Goal: Task Accomplishment & Management: Manage account settings

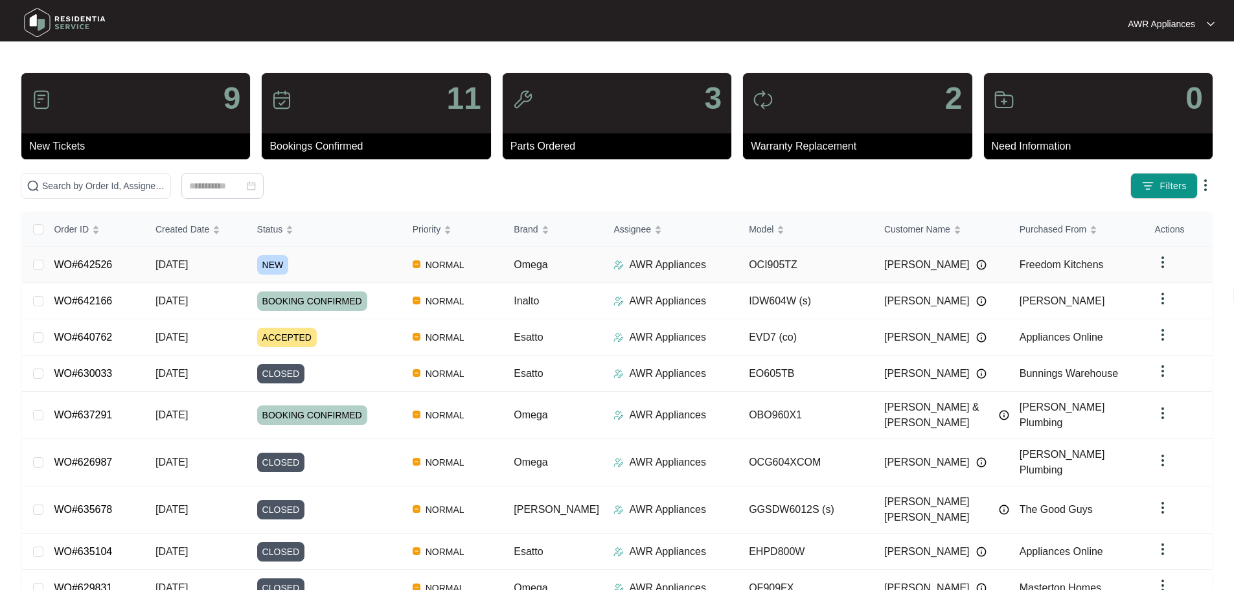
click at [181, 262] on span "[DATE]" at bounding box center [172, 264] width 32 height 11
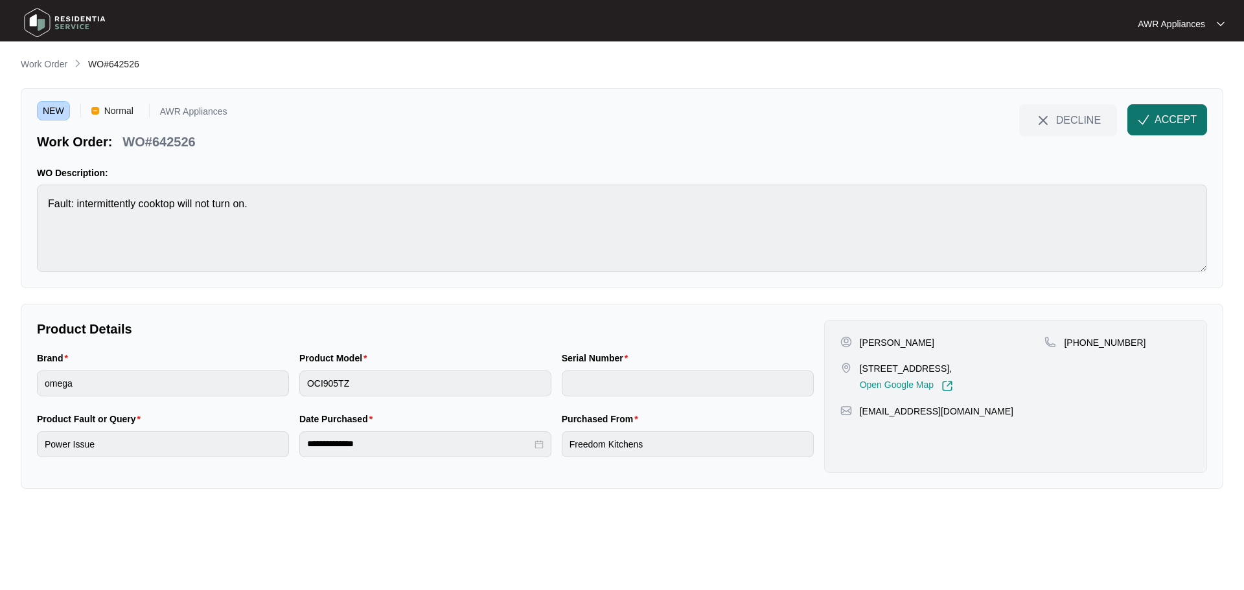
click at [1172, 122] on span "ACCEPT" at bounding box center [1176, 120] width 42 height 16
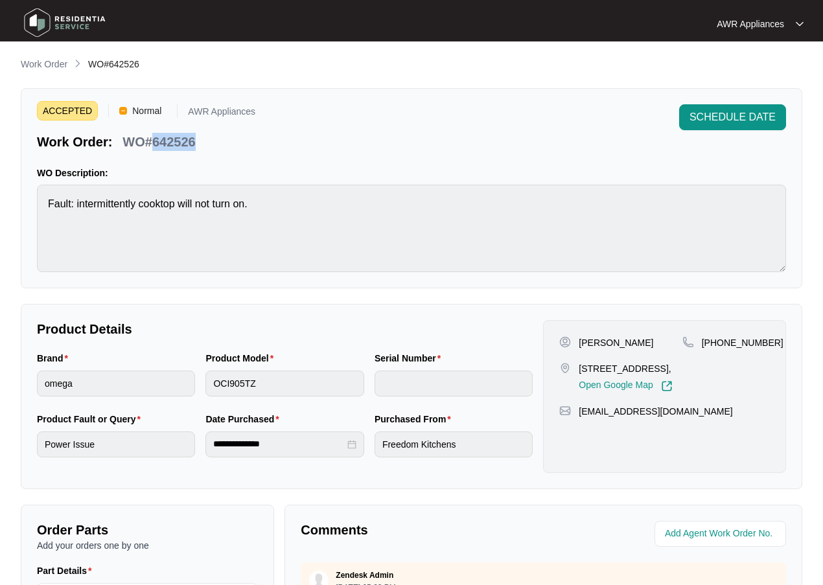
drag, startPoint x: 152, startPoint y: 139, endPoint x: 199, endPoint y: 139, distance: 46.7
click at [199, 139] on div "WO#642526" at bounding box center [158, 139] width 83 height 23
copy p "642526"
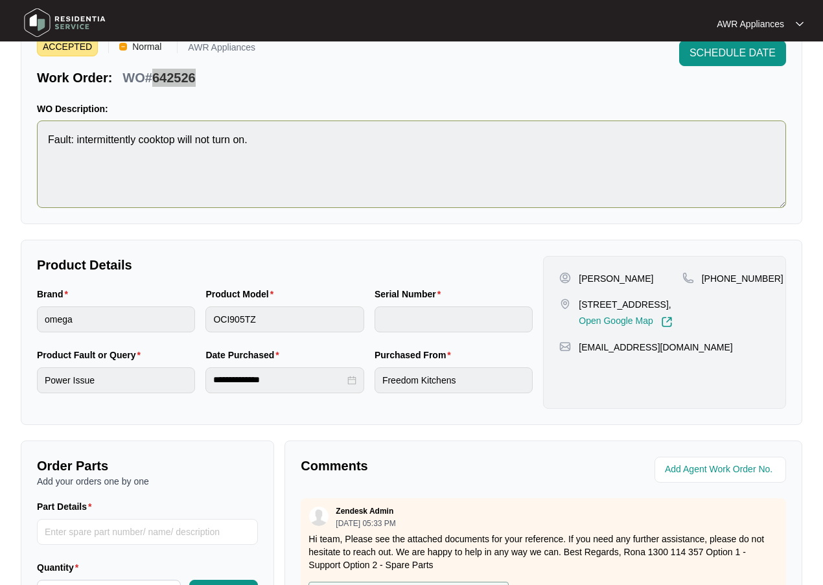
scroll to position [65, 0]
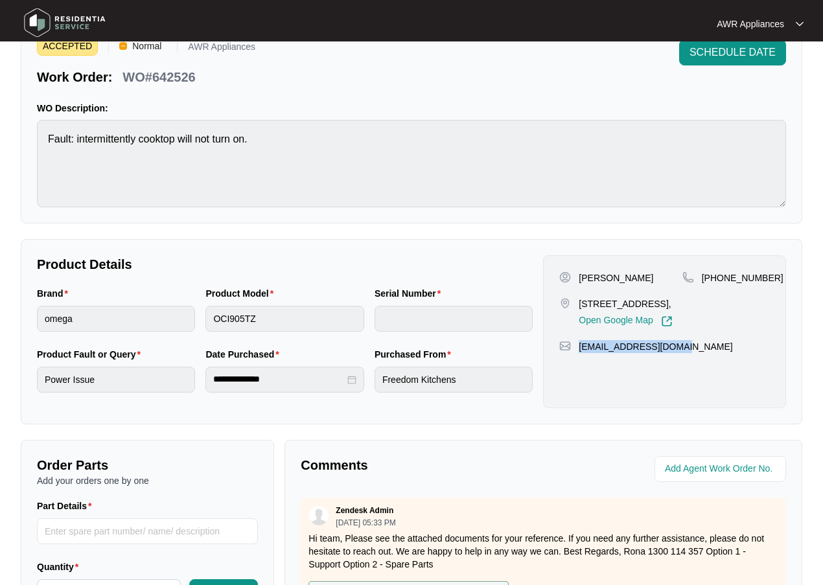
drag, startPoint x: 580, startPoint y: 364, endPoint x: 686, endPoint y: 357, distance: 105.8
click at [686, 353] on div "[EMAIL_ADDRESS][DOMAIN_NAME]" at bounding box center [664, 346] width 211 height 13
copy p "[EMAIL_ADDRESS][DOMAIN_NAME]"
drag, startPoint x: 718, startPoint y: 277, endPoint x: 763, endPoint y: 275, distance: 44.7
click at [763, 275] on div "[PHONE_NUMBER]" at bounding box center [725, 278] width 87 height 13
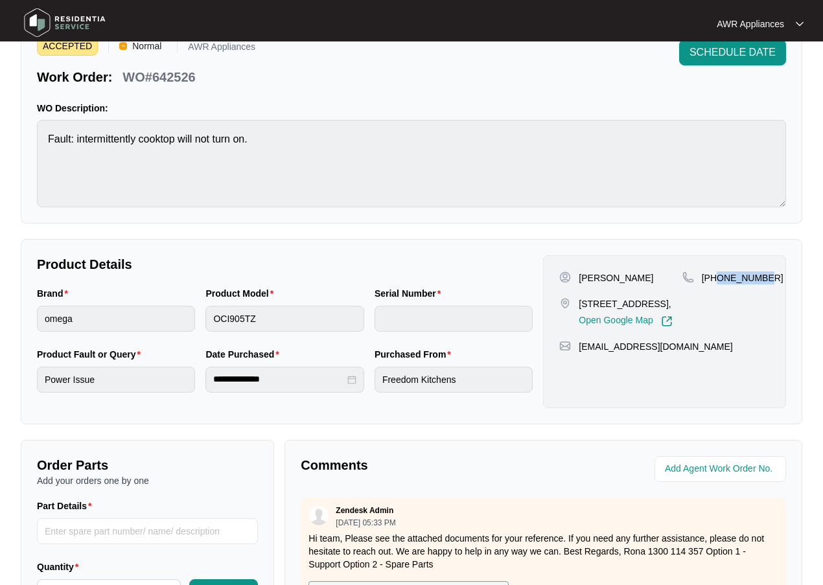
copy p "405559065"
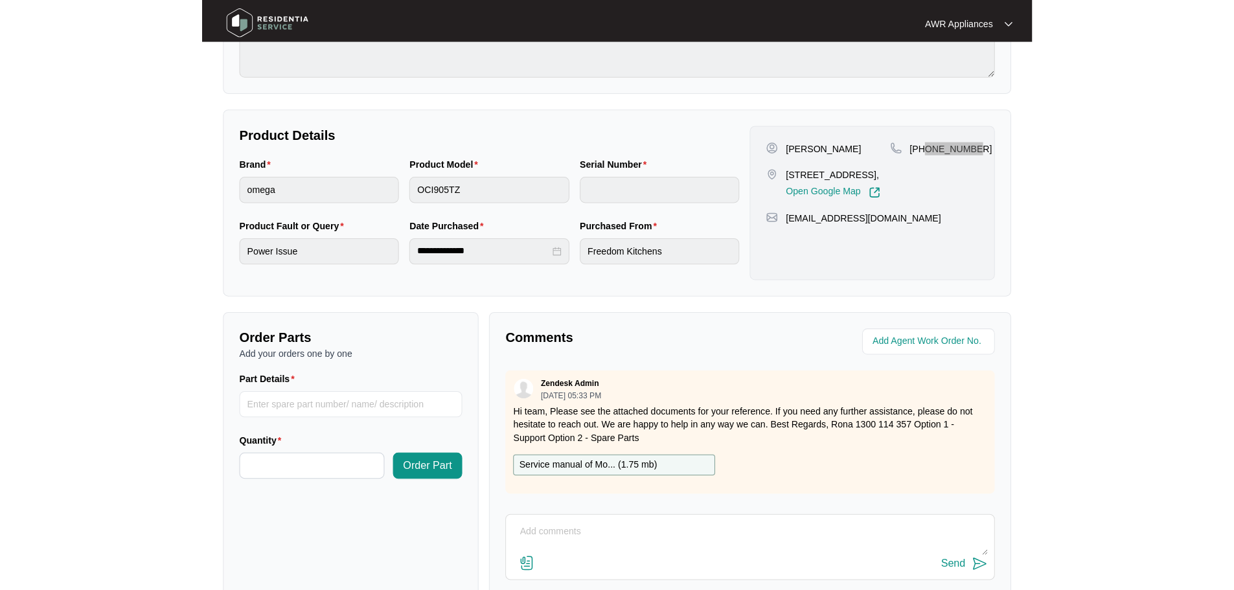
scroll to position [259, 0]
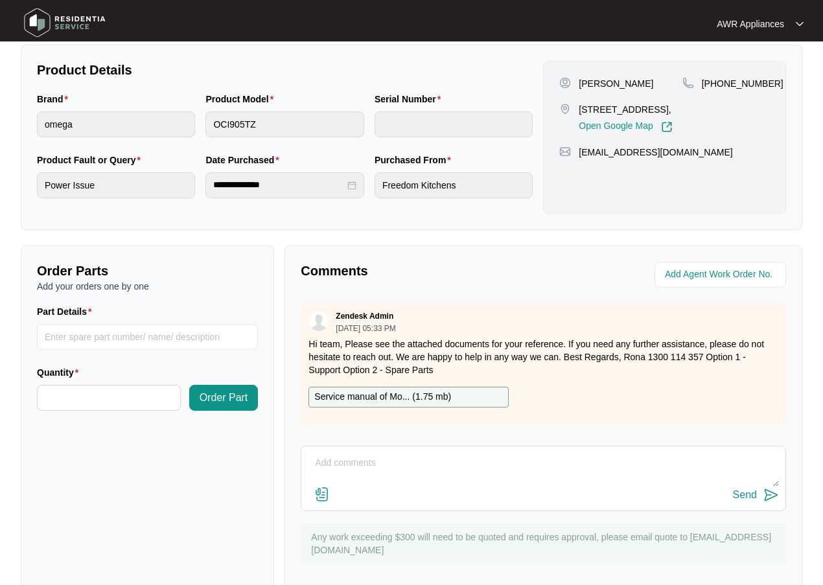
click at [384, 397] on p "Service manual of Mo... ( 1.75 mb )" at bounding box center [382, 397] width 137 height 14
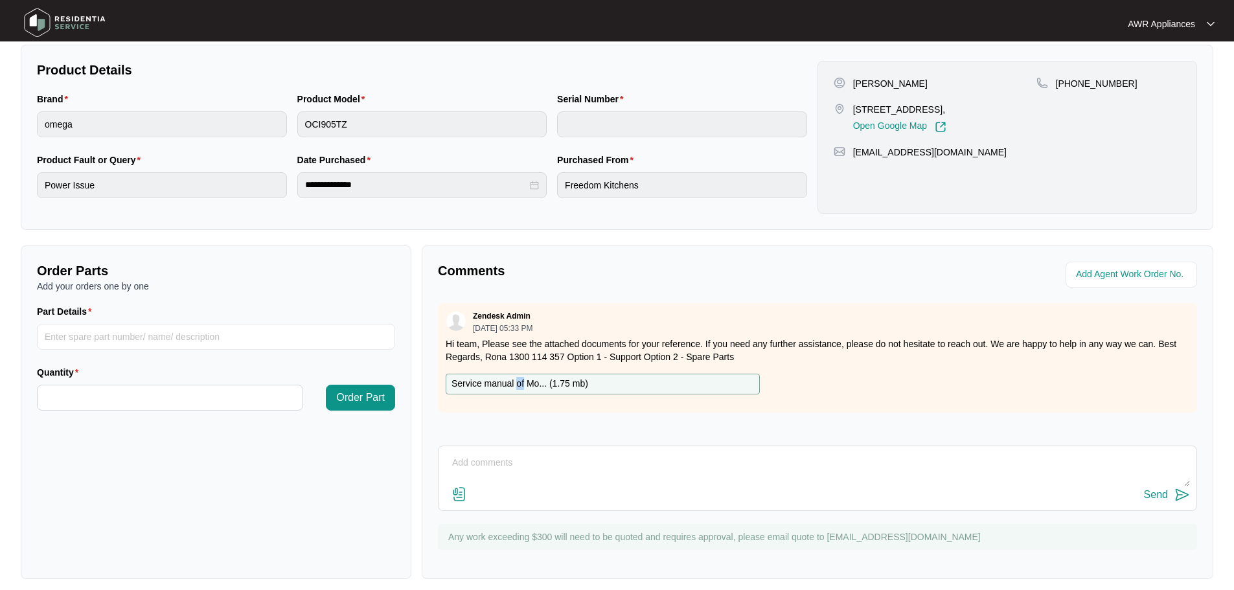
click at [40, 21] on img at bounding box center [64, 22] width 91 height 39
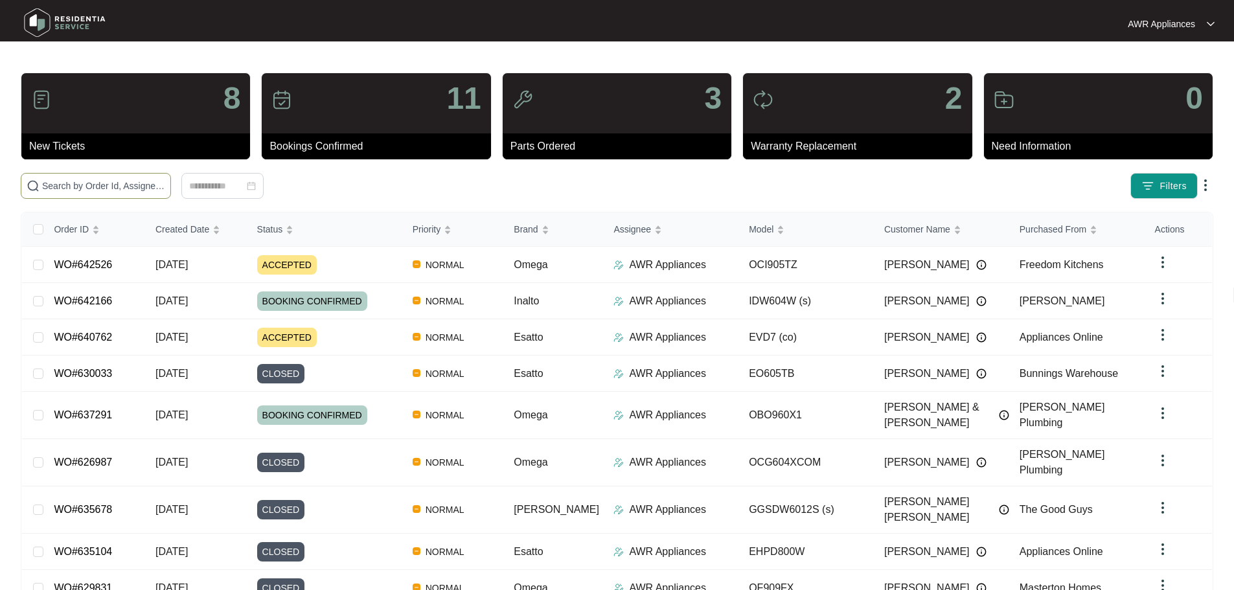
paste input "637291"
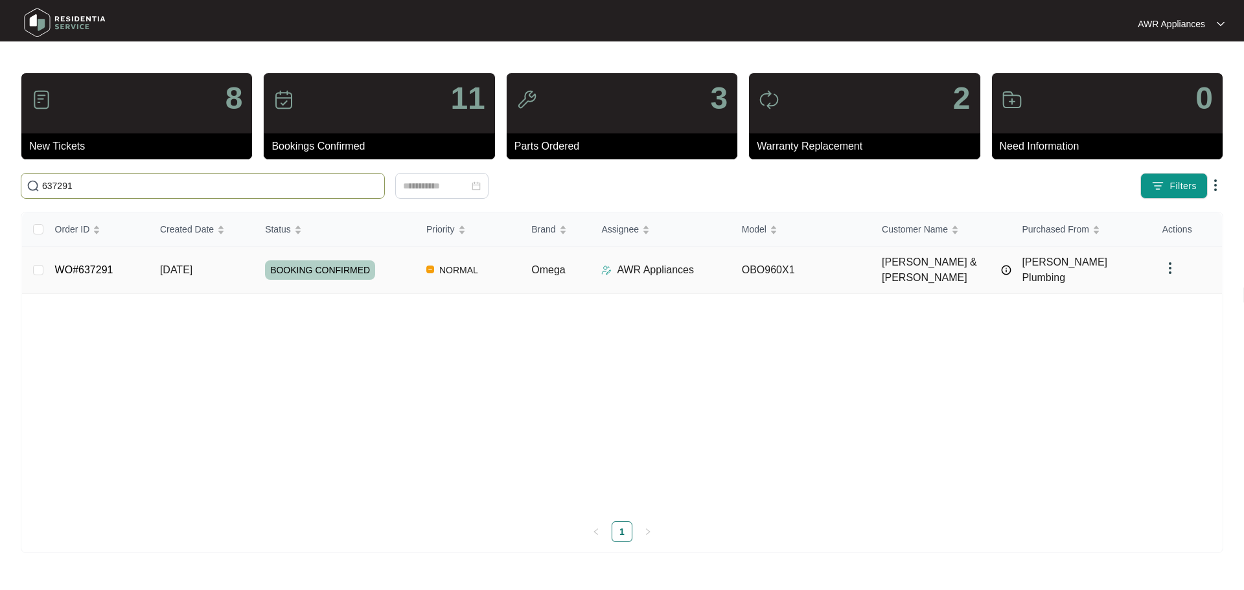
type input "637291"
click at [148, 264] on td "WO#637291" at bounding box center [97, 270] width 105 height 47
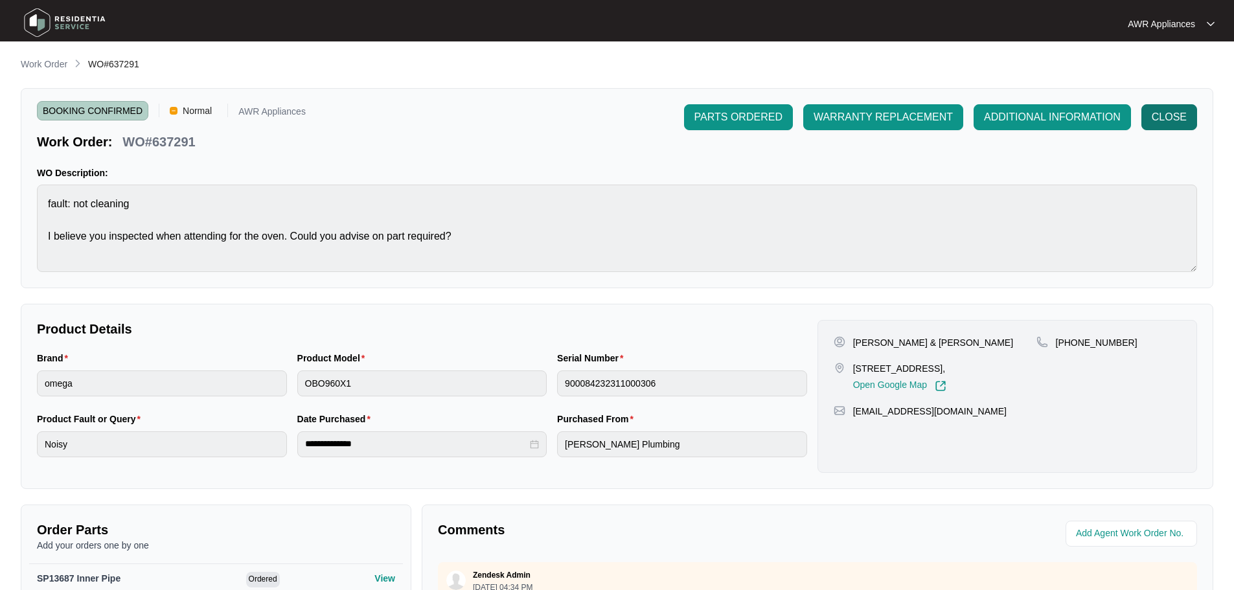
click at [1171, 117] on span "CLOSE" at bounding box center [1169, 118] width 35 height 16
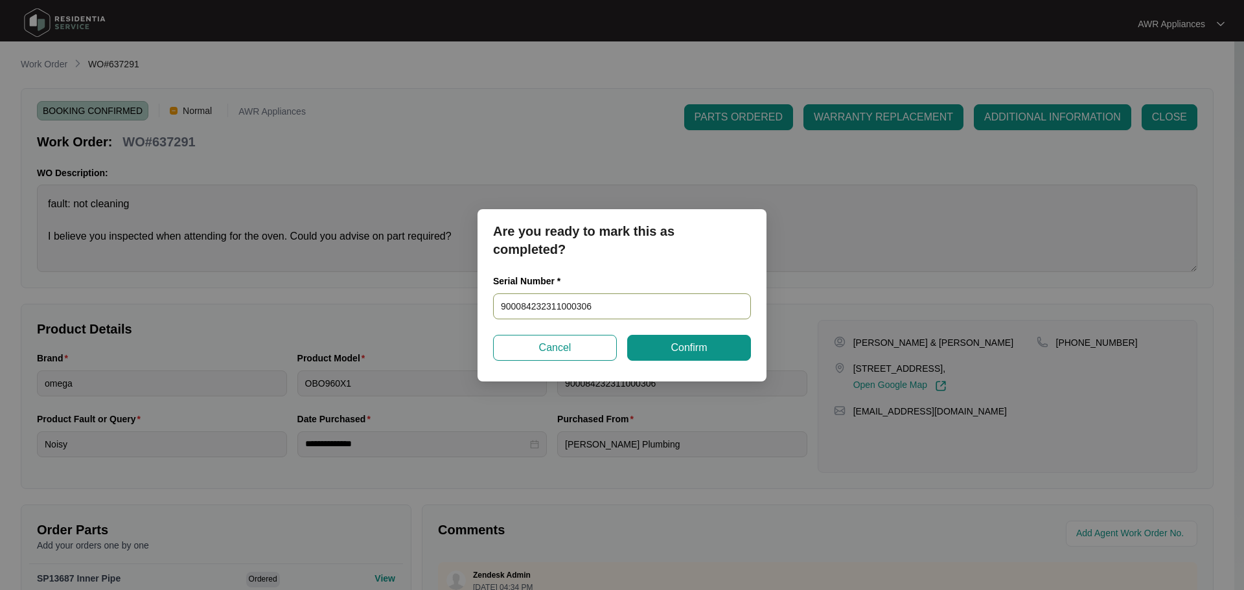
drag, startPoint x: 596, startPoint y: 305, endPoint x: 470, endPoint y: 306, distance: 125.7
click at [470, 305] on div "Are you ready to mark this as completed? Serial Number * 900084232311000306 Can…" at bounding box center [622, 295] width 1244 height 590
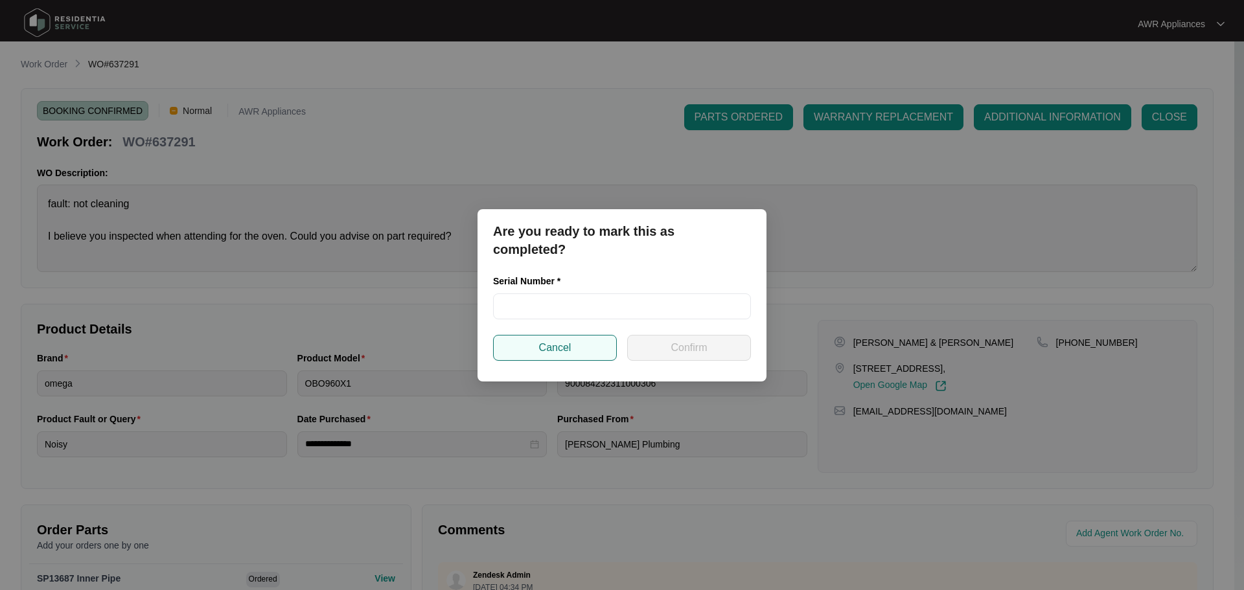
click at [596, 357] on button "Cancel" at bounding box center [555, 348] width 124 height 26
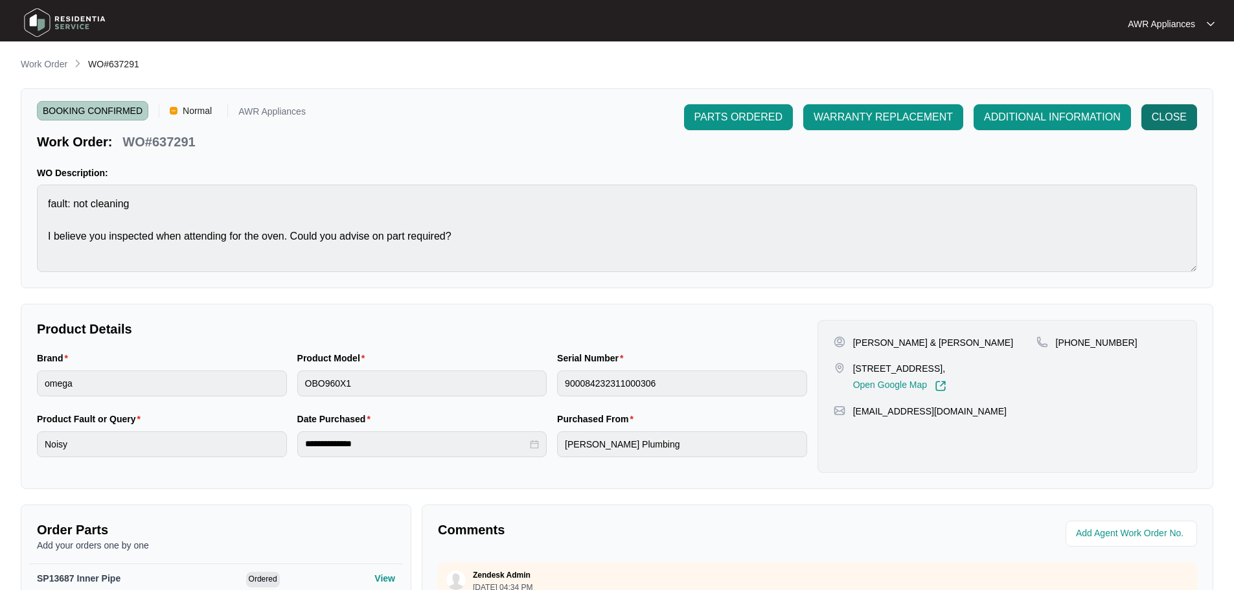
click at [1170, 111] on span "CLOSE" at bounding box center [1169, 118] width 35 height 16
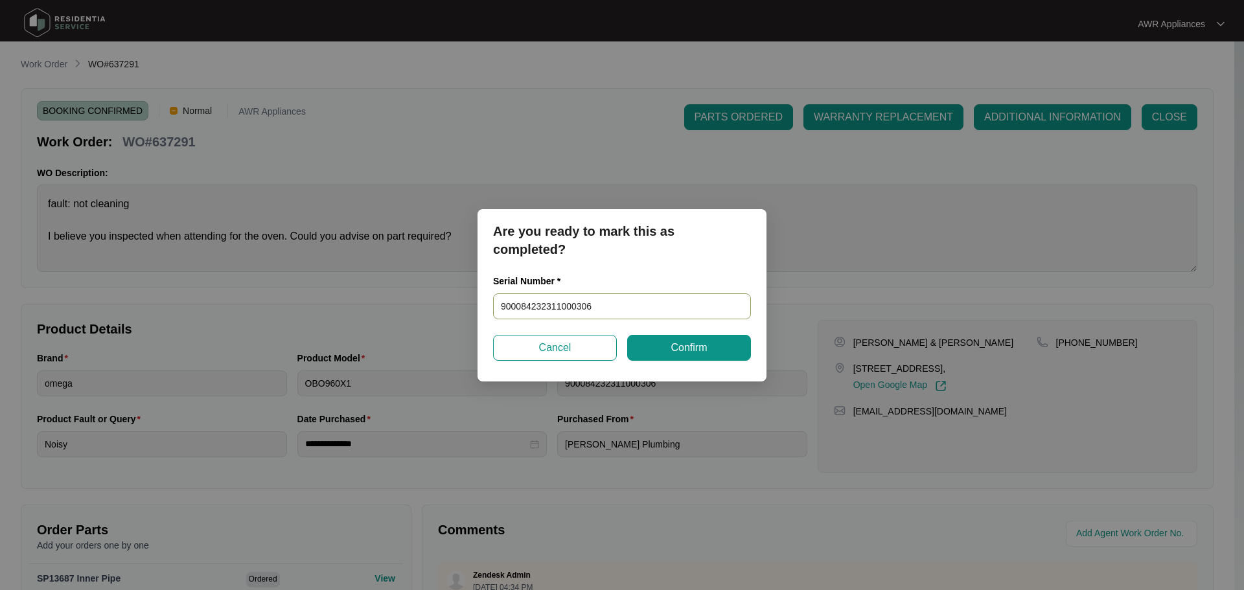
drag, startPoint x: 613, startPoint y: 305, endPoint x: 468, endPoint y: 312, distance: 144.7
click at [468, 312] on div "Are you ready to mark this as completed? Serial Number * 900084232311000306 Can…" at bounding box center [622, 295] width 1244 height 590
paste input "24017790040100162"
type input "24017790040100162"
click at [695, 347] on span "Confirm" at bounding box center [689, 348] width 36 height 16
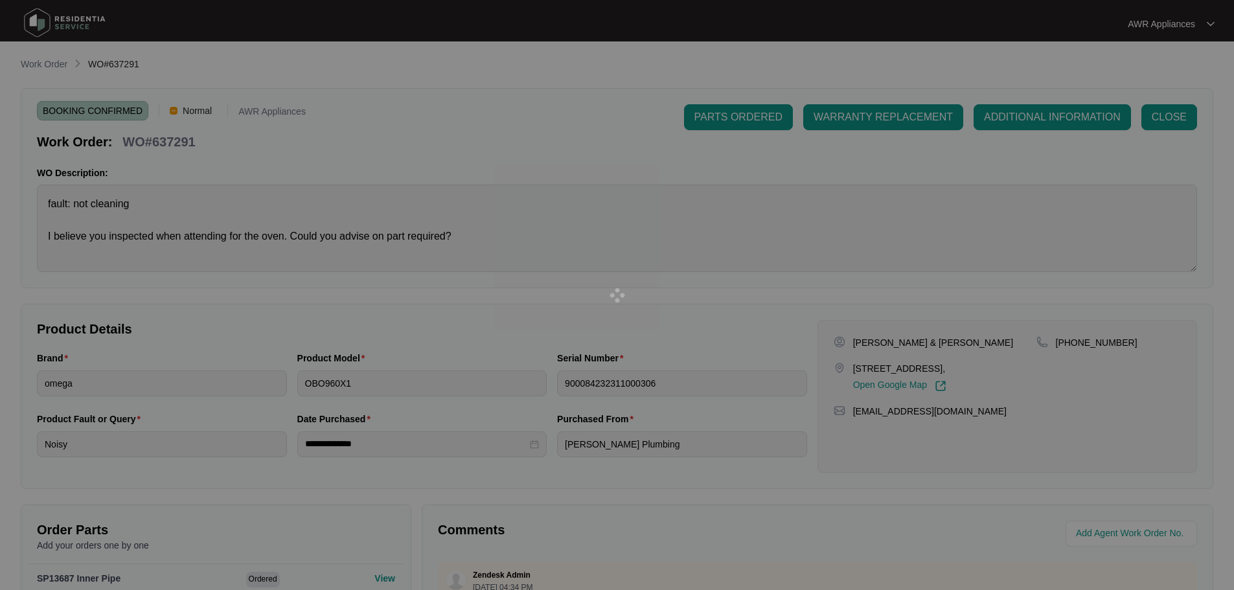
type input "24017790040100162"
